Goal: Information Seeking & Learning: Learn about a topic

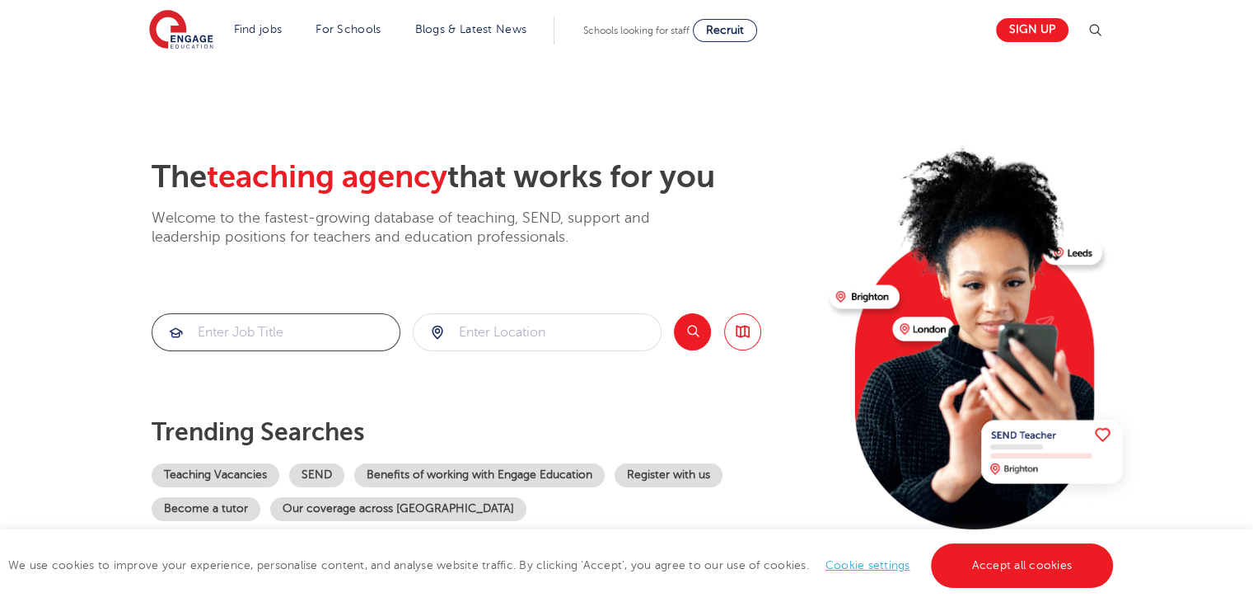
click at [248, 316] on input "search" at bounding box center [275, 332] width 247 height 36
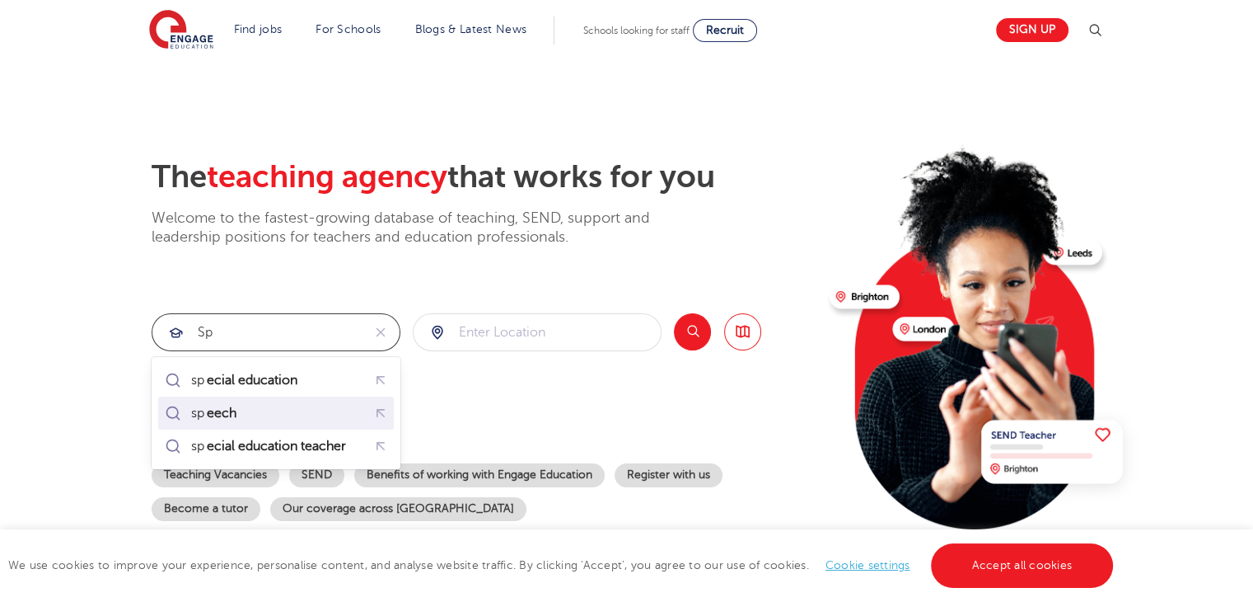
click at [232, 403] on div "sp eech" at bounding box center [204, 412] width 84 height 23
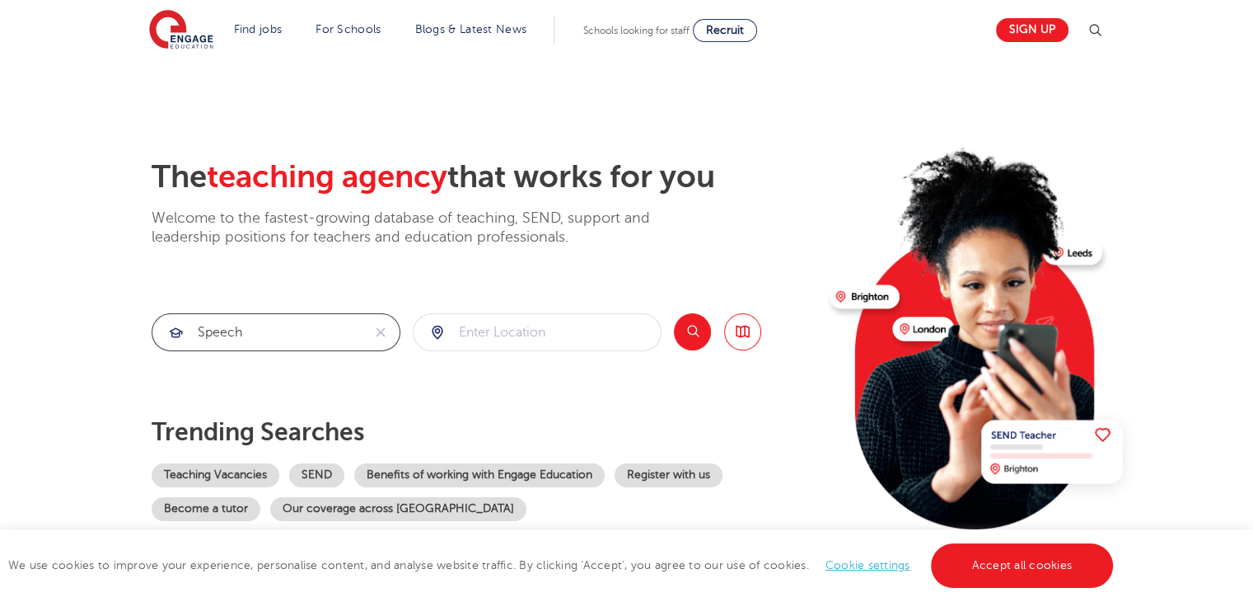
type input "speech"
click at [513, 324] on input "search" at bounding box center [537, 332] width 247 height 36
type input "welling"
click button "Submit" at bounding box center [0, 0] width 0 height 0
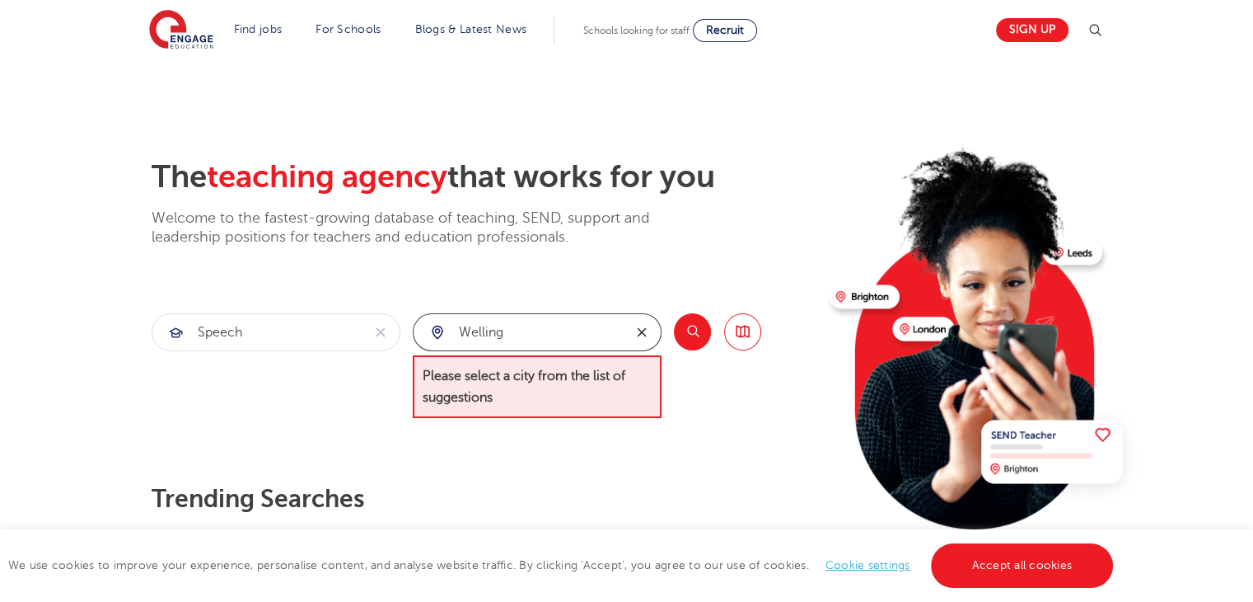
click at [642, 334] on icon "reset" at bounding box center [642, 332] width 16 height 15
click at [686, 334] on button "Search" at bounding box center [692, 331] width 37 height 37
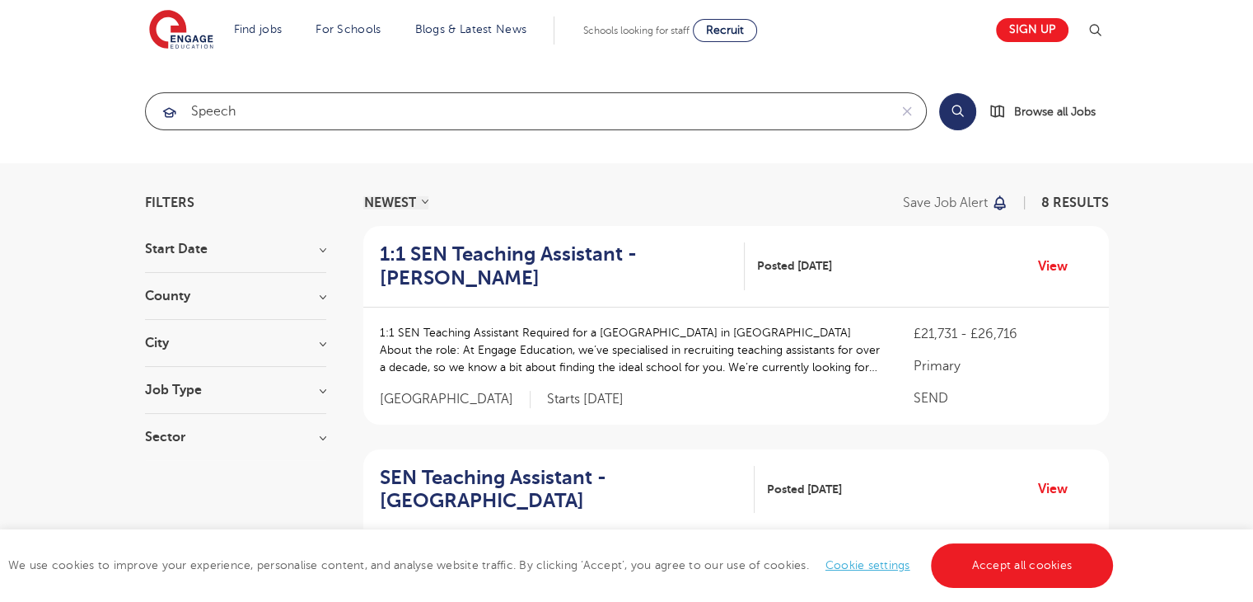
click at [310, 113] on input "speech" at bounding box center [517, 111] width 742 height 36
type input "speech and language"
click button "Submit" at bounding box center [0, 0] width 0 height 0
click at [270, 255] on h3 "Start Date" at bounding box center [235, 248] width 181 height 13
